Goal: Find contact information: Find contact information

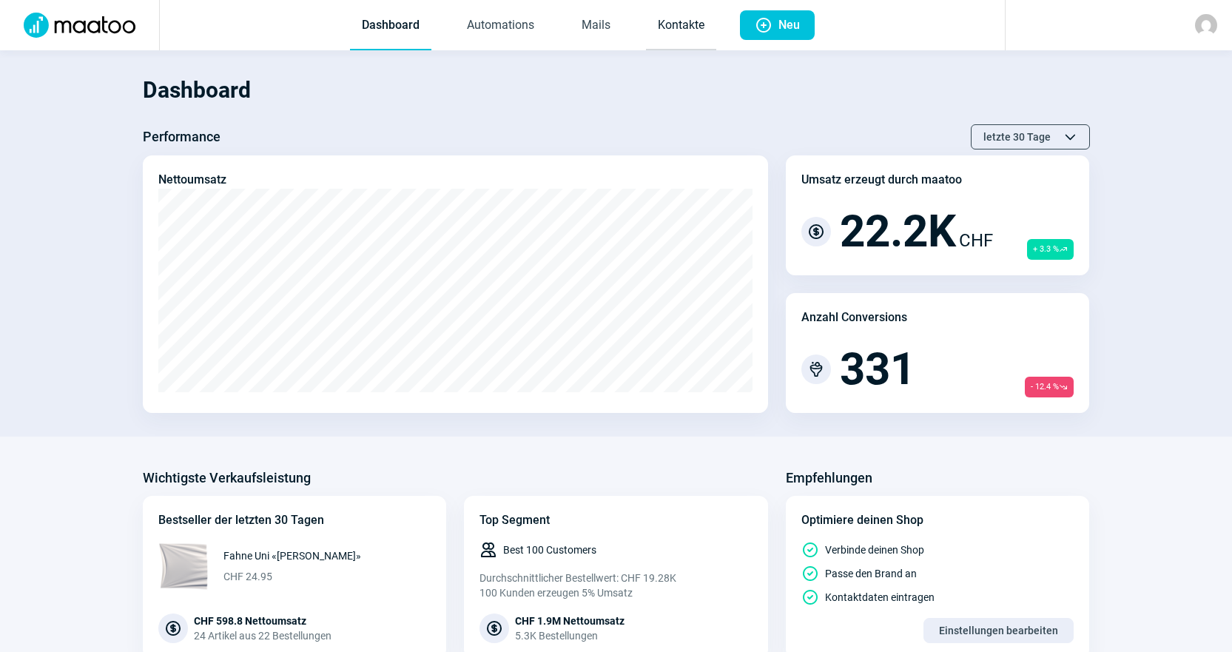
click at [676, 41] on link "Kontakte" at bounding box center [681, 25] width 70 height 49
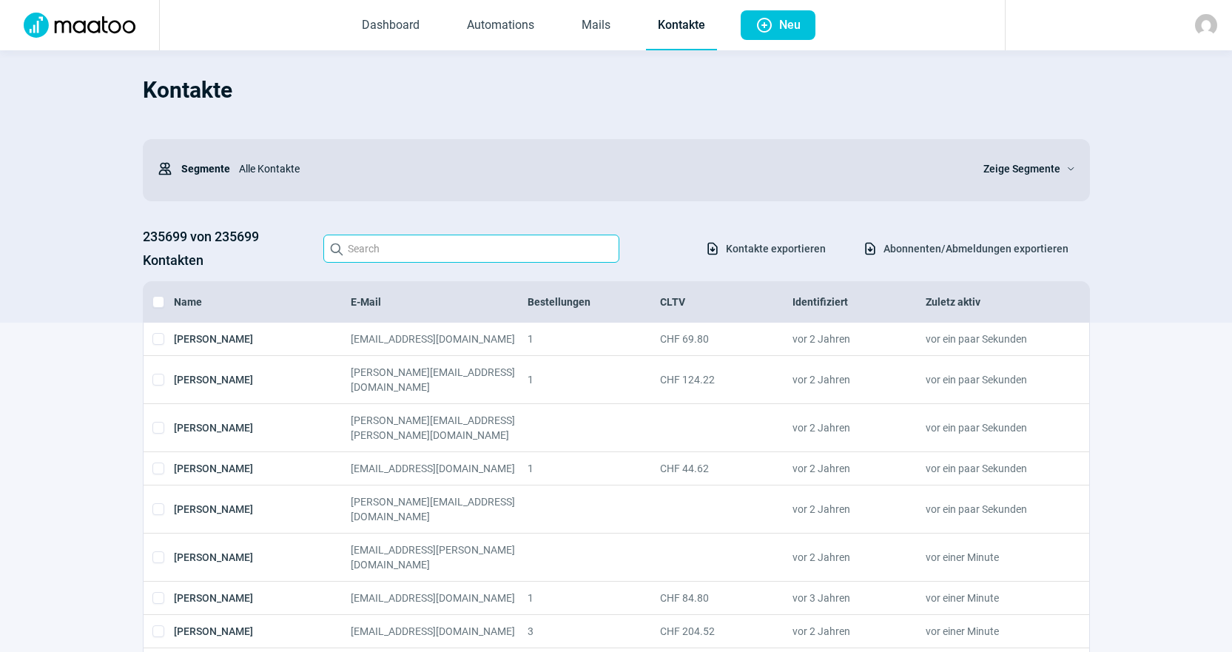
click at [526, 236] on input "Search icon" at bounding box center [471, 249] width 296 height 28
paste input "[EMAIL_ADDRESS][DOMAIN_NAME]>"
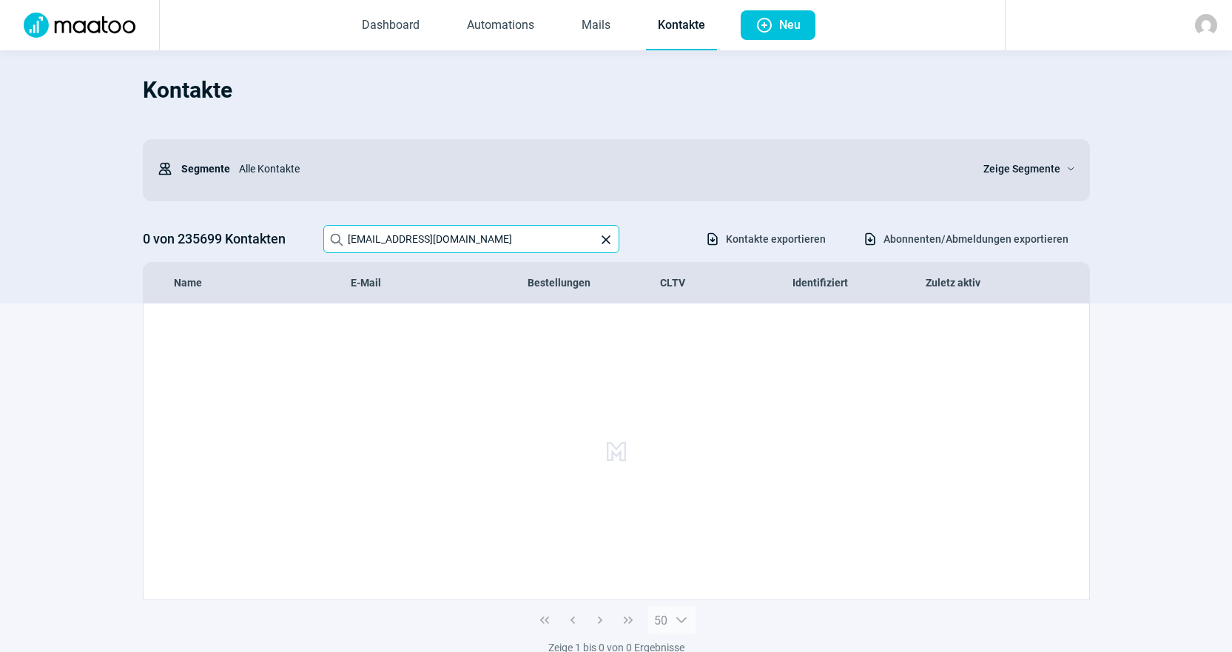
click at [538, 241] on input "[EMAIL_ADDRESS][DOMAIN_NAME]" at bounding box center [471, 239] width 296 height 28
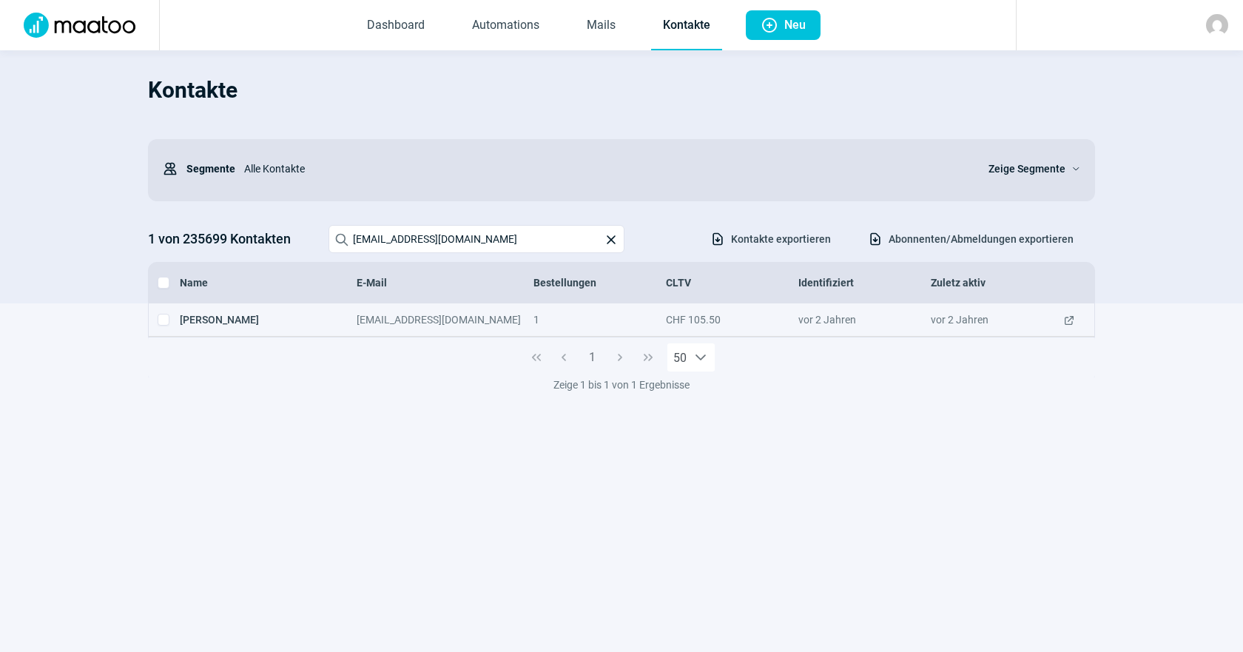
click at [1073, 323] on span "ExternalLink icon" at bounding box center [1070, 319] width 12 height 15
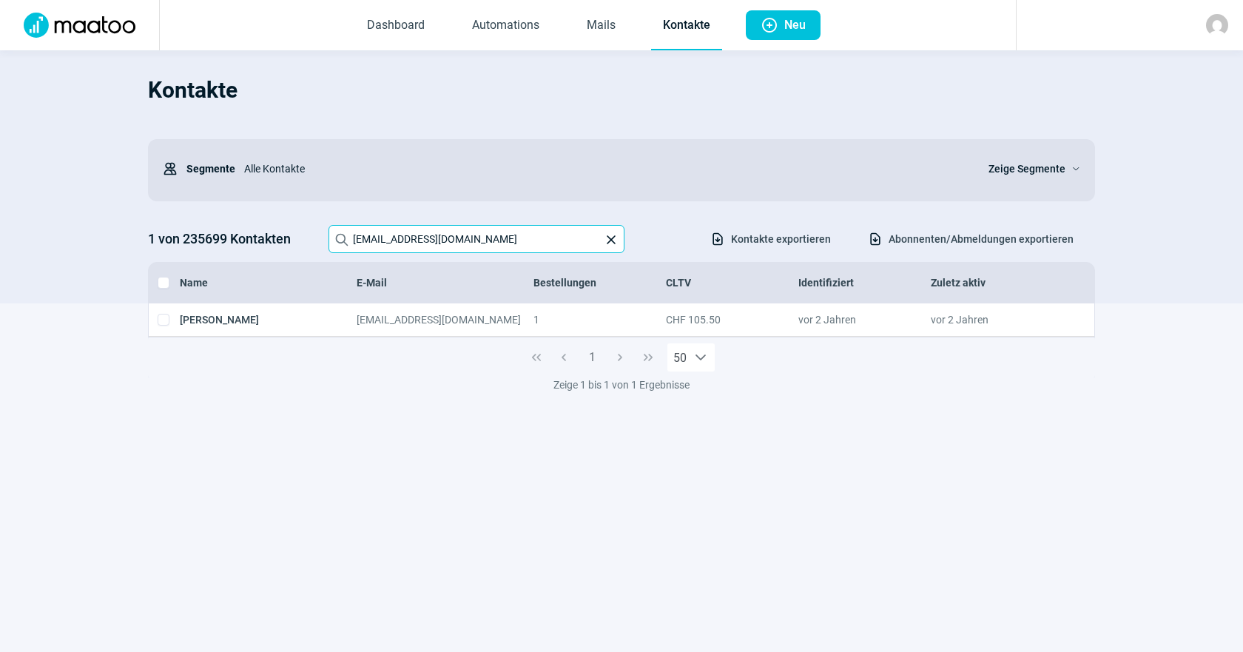
drag, startPoint x: 514, startPoint y: 244, endPoint x: 0, endPoint y: 191, distance: 517.1
click at [0, 192] on section "Kontakte Users icon Segmente Alle Kontakte Zeige Segmente ChevronDown icon 1 vo…" at bounding box center [621, 176] width 1243 height 253
paste input "Rechnungseingang@pdag"
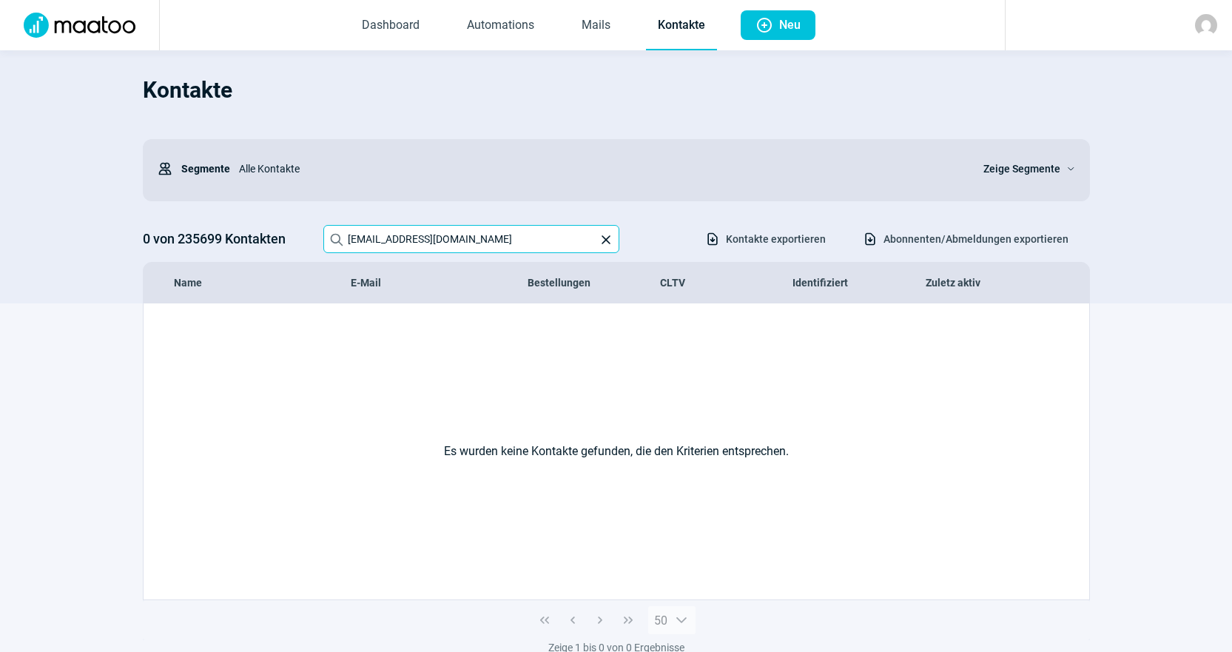
type input "[EMAIL_ADDRESS][DOMAIN_NAME]"
